Goal: Consume media (video, audio): Consume media (video, audio)

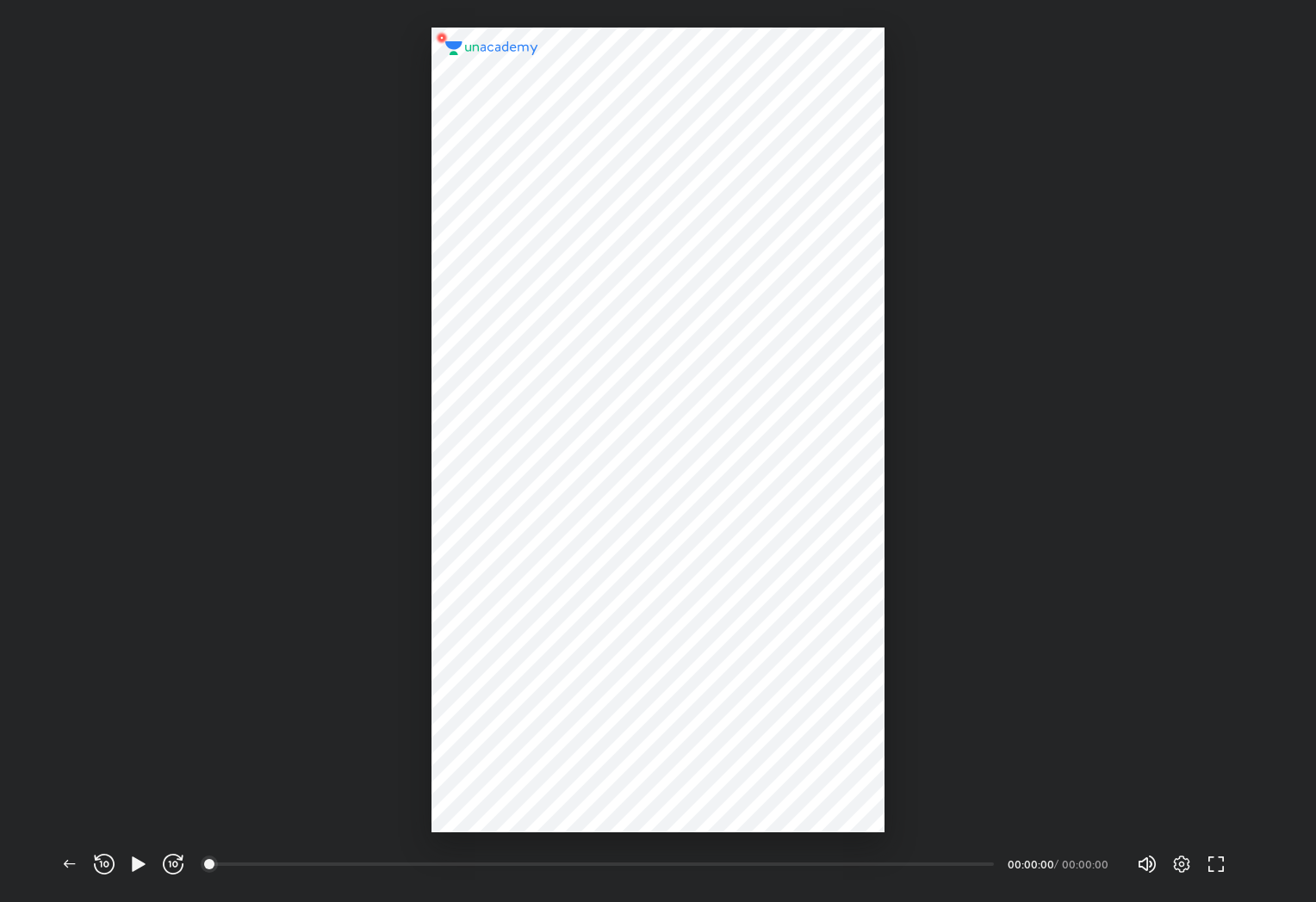
scroll to position [902, 1316]
click at [133, 861] on icon "button" at bounding box center [138, 863] width 13 height 14
click at [1183, 855] on icon "button" at bounding box center [1181, 864] width 16 height 17
click at [1070, 751] on div "Playback speed 1x" at bounding box center [1072, 759] width 252 height 31
click at [1012, 717] on h4 "1.5x" at bounding box center [1081, 724] width 206 height 18
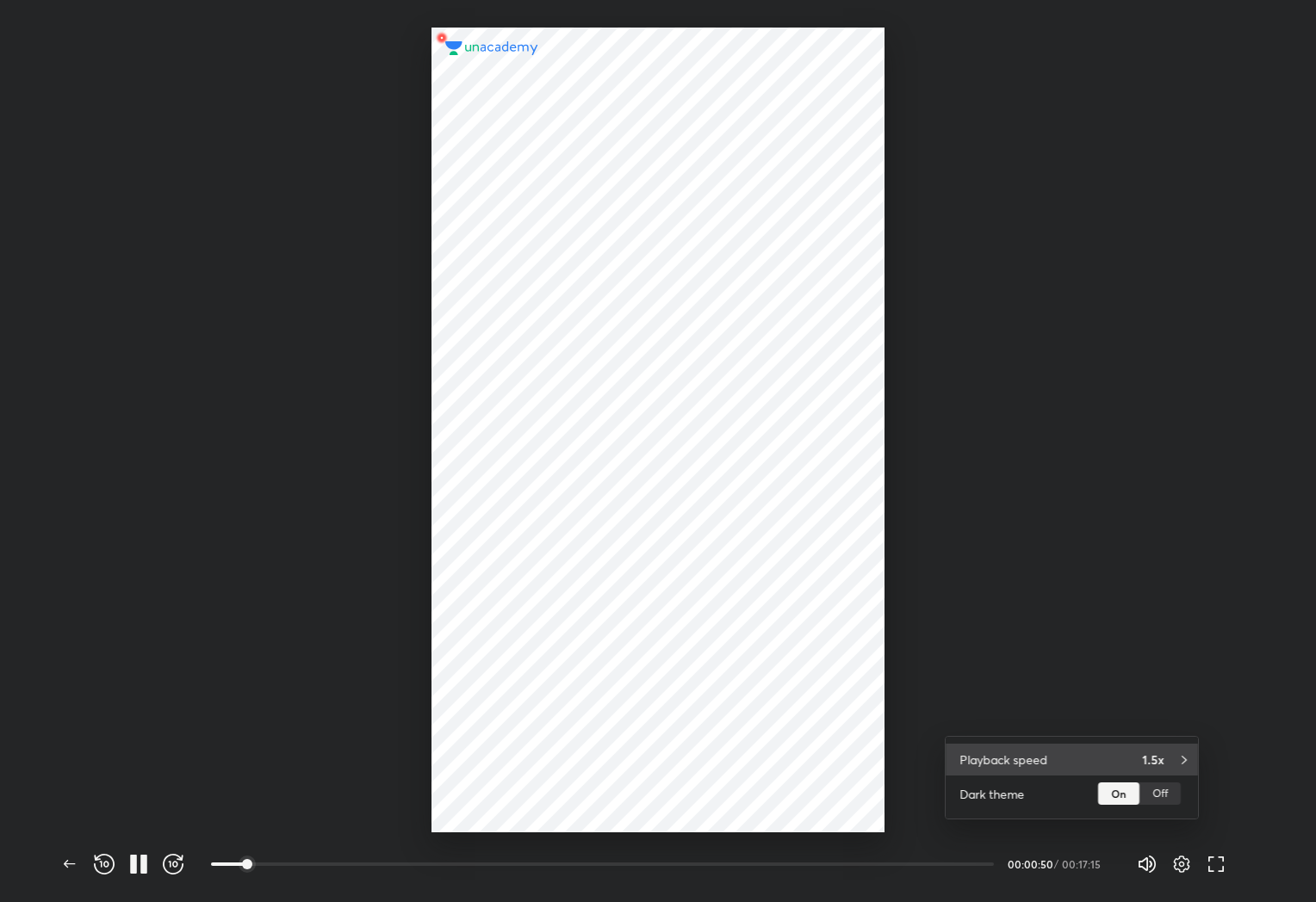
click at [1094, 753] on div "Playback speed 1.5x" at bounding box center [1072, 759] width 252 height 31
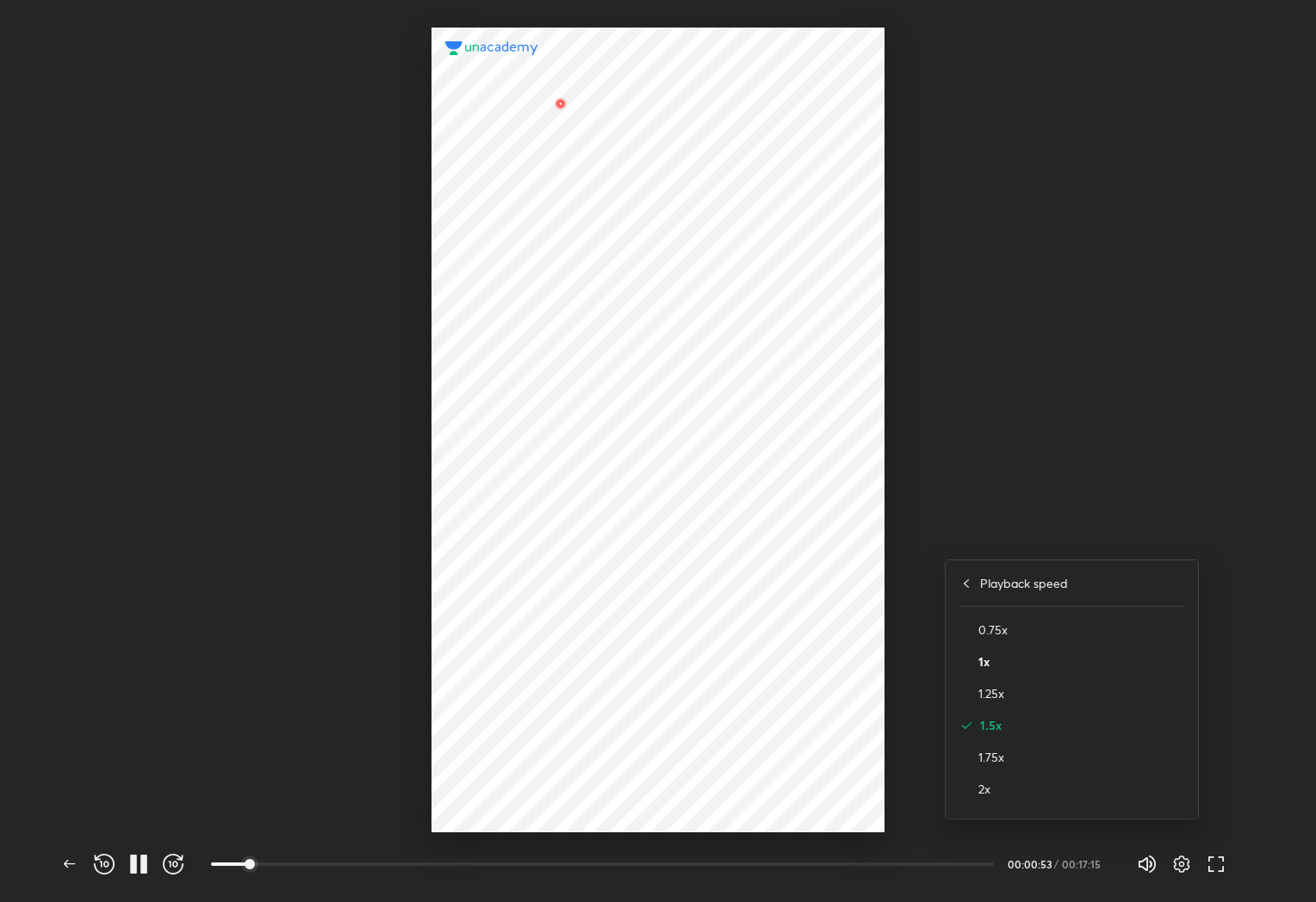
click at [991, 656] on h4 "1x" at bounding box center [1081, 661] width 206 height 18
click at [1001, 655] on div at bounding box center [658, 451] width 1316 height 902
click at [1220, 278] on div at bounding box center [658, 416] width 1316 height 832
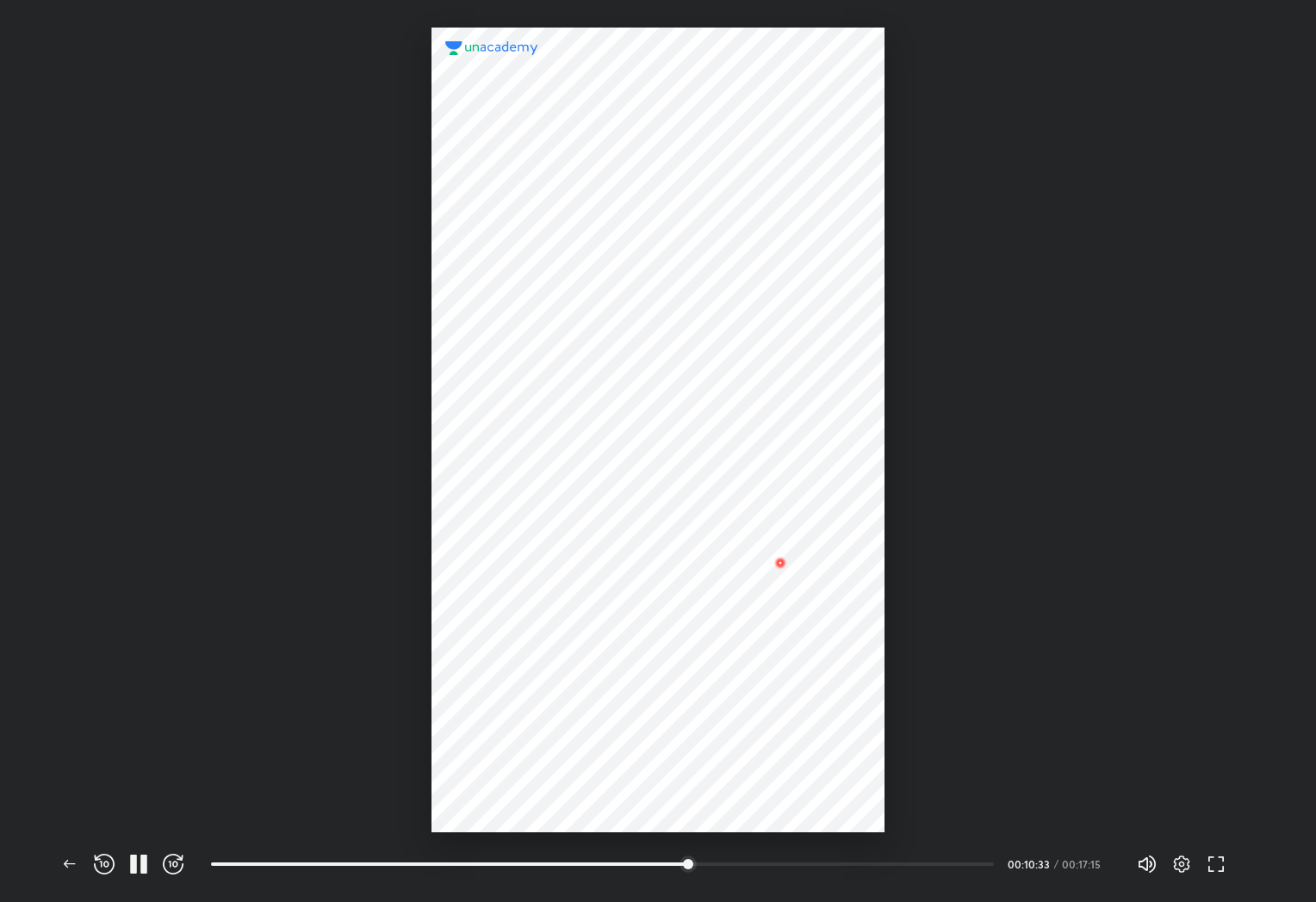
click at [1309, 758] on div at bounding box center [658, 416] width 1316 height 832
click at [62, 861] on icon "button" at bounding box center [70, 864] width 21 height 21
